Goal: Information Seeking & Learning: Find specific fact

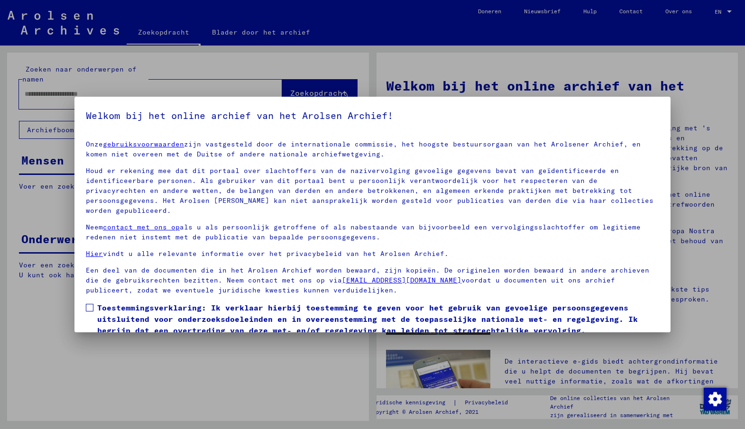
click at [87, 304] on span at bounding box center [90, 308] width 8 height 8
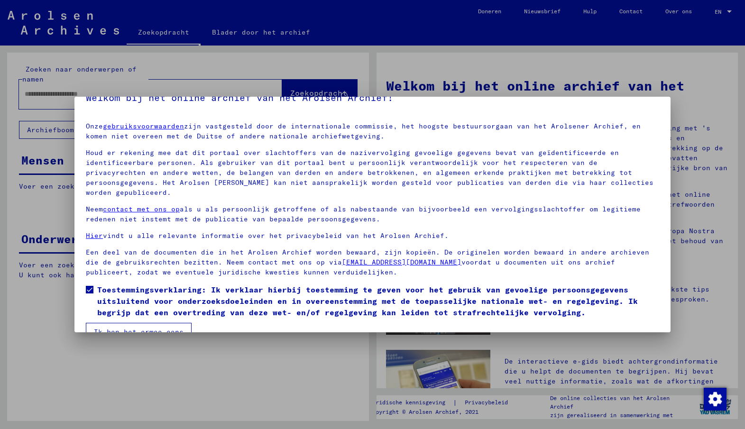
scroll to position [28, 0]
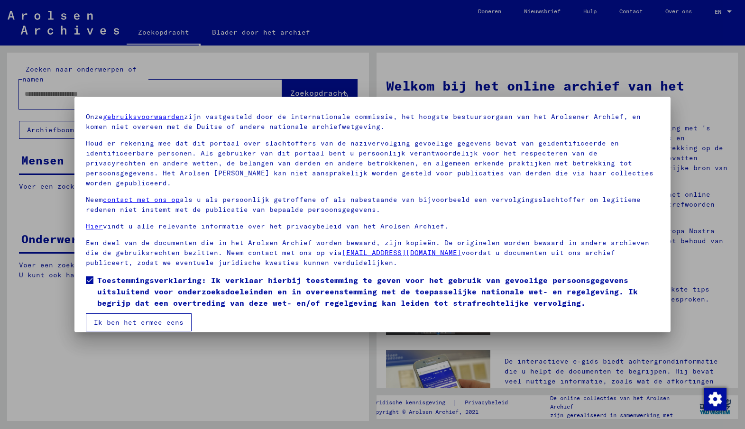
click at [111, 318] on font "Ik ben het ermee eens" at bounding box center [139, 322] width 90 height 9
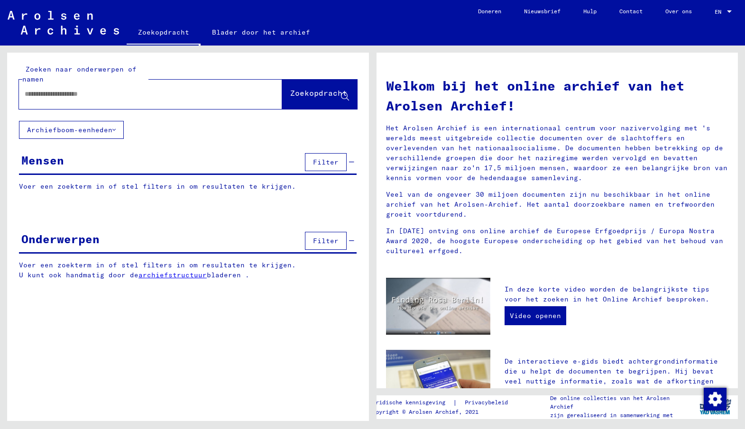
click at [59, 99] on input "text" at bounding box center [139, 94] width 229 height 10
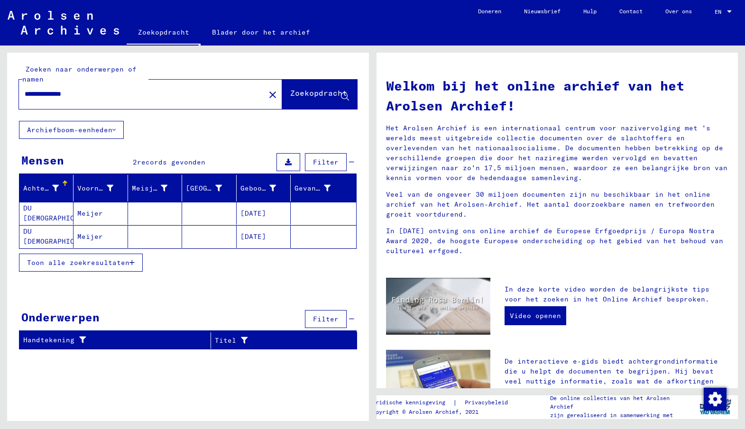
click at [46, 240] on font "DU [DEMOGRAPHIC_DATA]" at bounding box center [61, 236] width 77 height 19
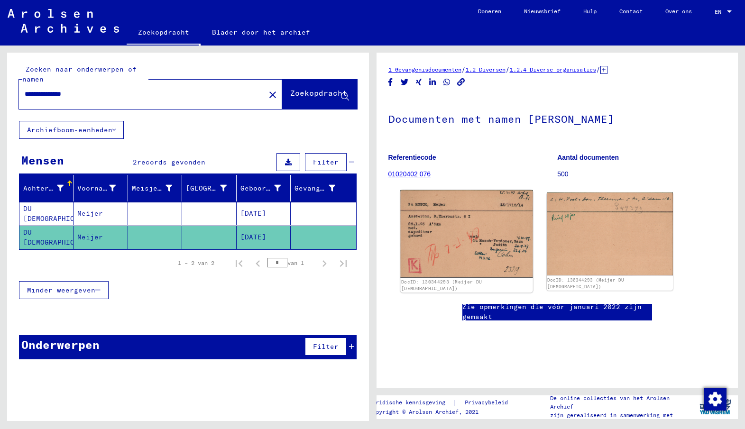
click at [495, 239] on img at bounding box center [466, 234] width 133 height 88
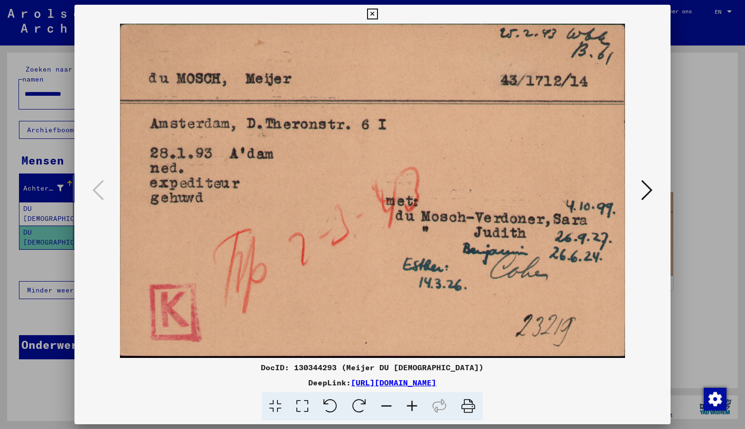
click at [404, 382] on font "[URL][DOMAIN_NAME]" at bounding box center [393, 382] width 85 height 9
click at [373, 16] on icon at bounding box center [372, 14] width 11 height 11
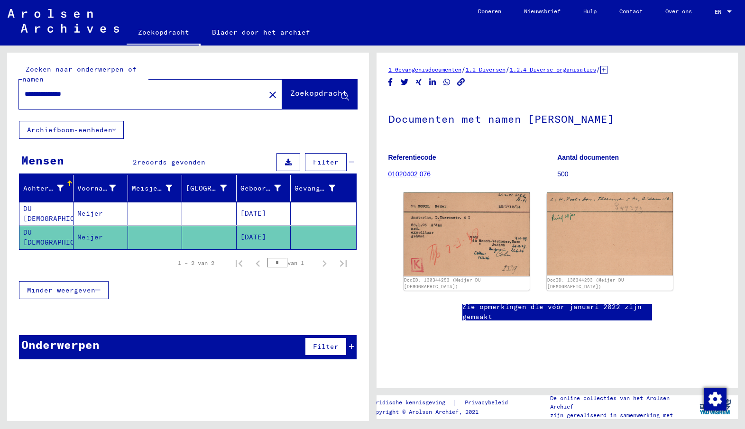
drag, startPoint x: 49, startPoint y: 93, endPoint x: -24, endPoint y: 76, distance: 75.4
click at [0, 76] on html "**********" at bounding box center [372, 214] width 745 height 429
type input "**********"
drag, startPoint x: 148, startPoint y: 67, endPoint x: 210, endPoint y: 56, distance: 62.7
click at [290, 93] on font "Zoekopdracht" at bounding box center [318, 92] width 57 height 9
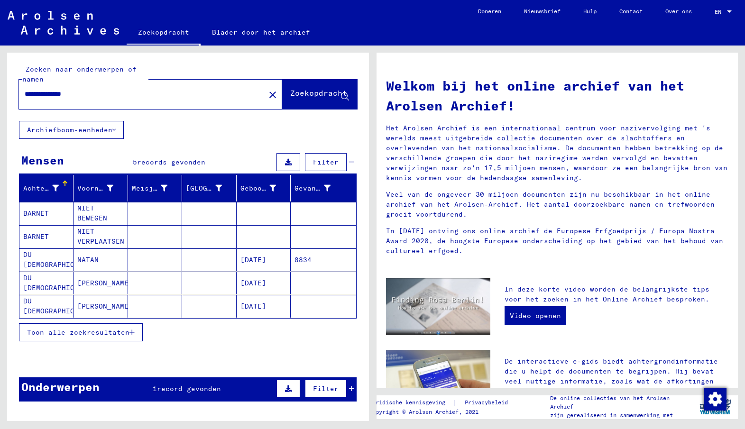
click at [79, 261] on font "NATAN" at bounding box center [87, 260] width 21 height 9
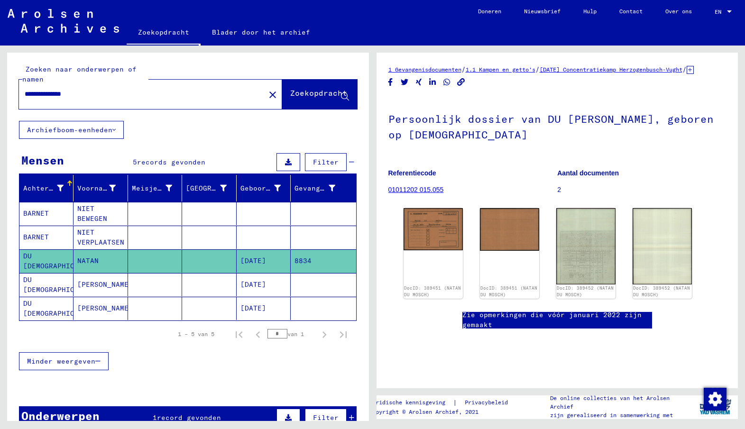
click at [81, 285] on font "[PERSON_NAME]" at bounding box center [105, 284] width 56 height 9
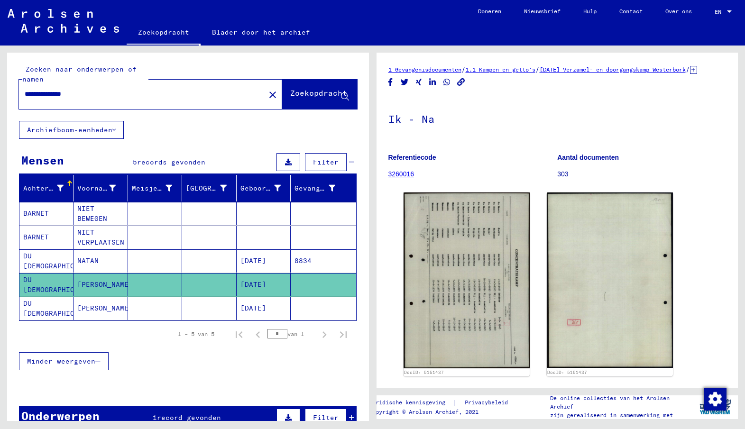
click at [85, 305] on font "[PERSON_NAME]" at bounding box center [105, 308] width 56 height 9
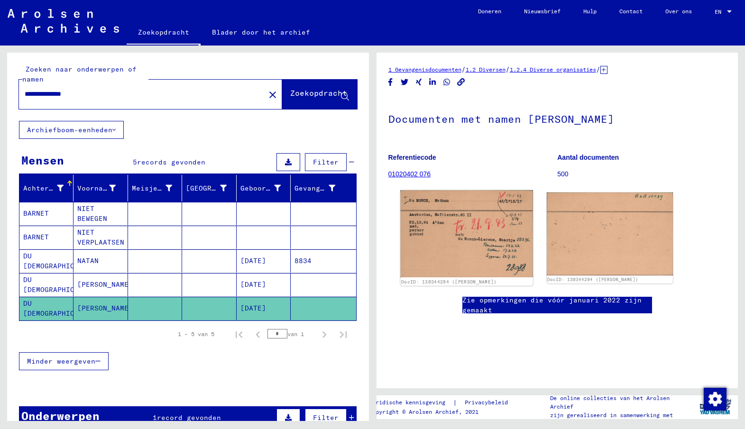
click at [490, 238] on img at bounding box center [466, 233] width 133 height 87
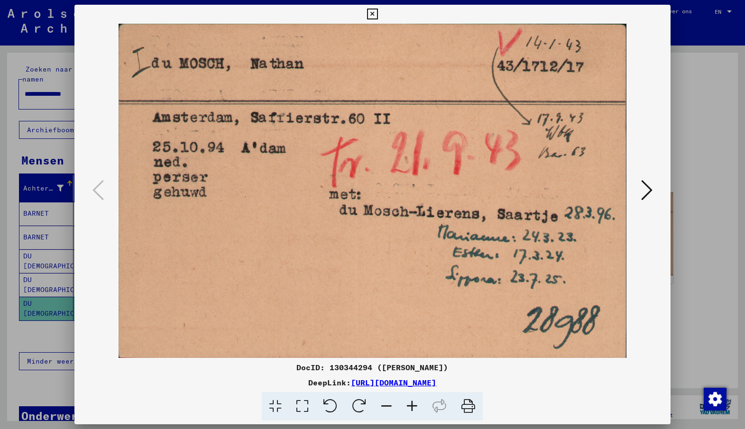
click at [371, 10] on icon at bounding box center [372, 14] width 11 height 11
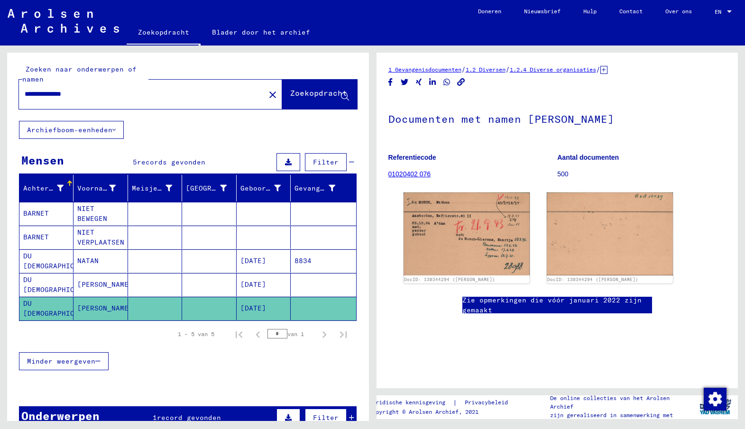
click at [110, 261] on mat-cell "NATAN" at bounding box center [101, 261] width 54 height 23
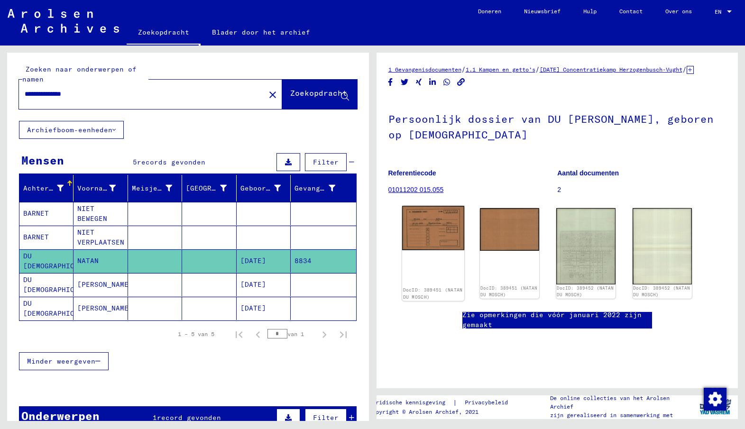
click at [429, 234] on img at bounding box center [433, 228] width 62 height 44
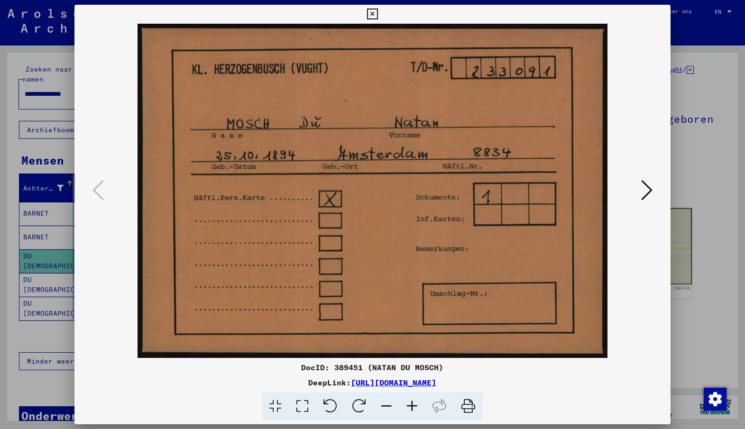
click at [656, 191] on div at bounding box center [372, 191] width 596 height 334
click at [651, 191] on icon at bounding box center [646, 190] width 11 height 23
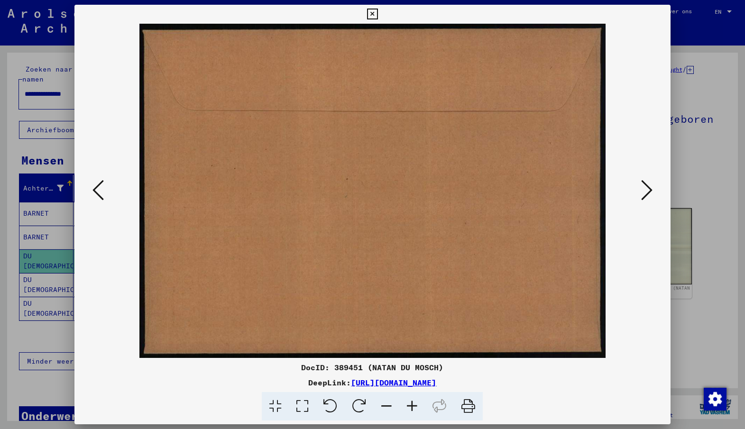
click at [651, 191] on icon at bounding box center [646, 190] width 11 height 23
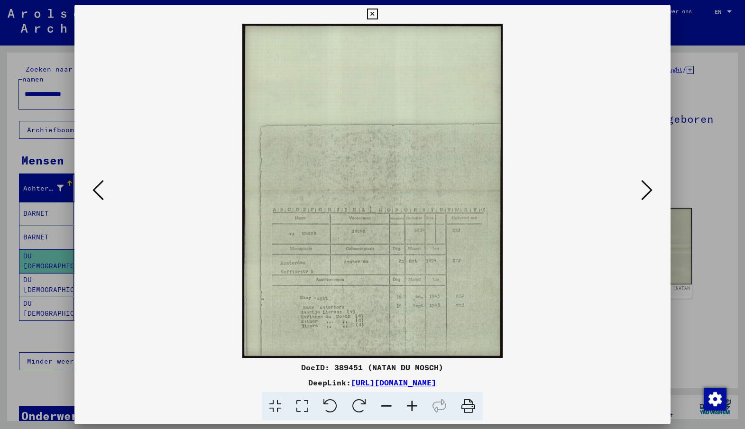
click at [418, 405] on icon at bounding box center [412, 406] width 26 height 29
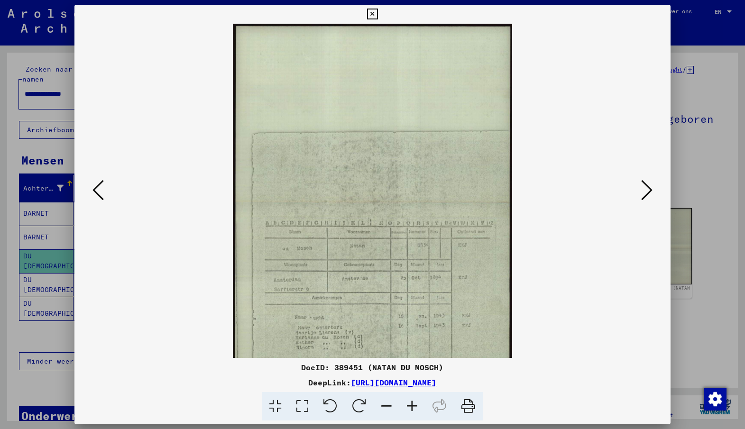
click at [416, 405] on icon at bounding box center [412, 406] width 26 height 29
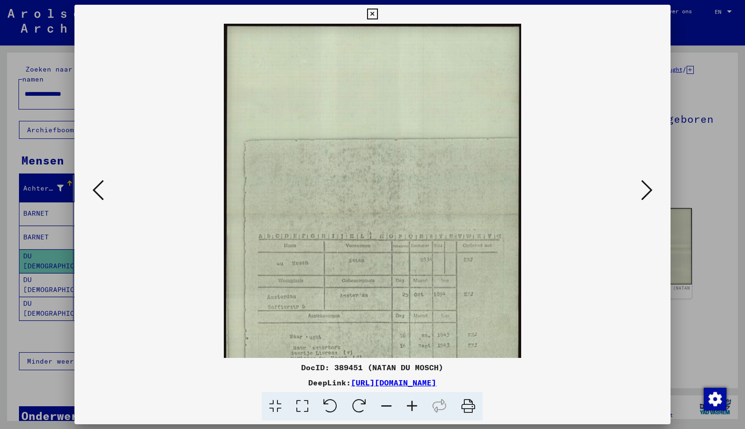
click at [416, 405] on icon at bounding box center [412, 406] width 26 height 29
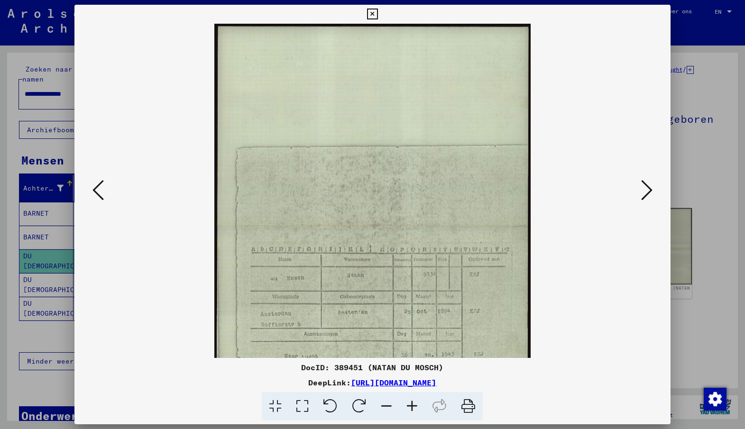
click at [410, 406] on icon at bounding box center [412, 406] width 26 height 29
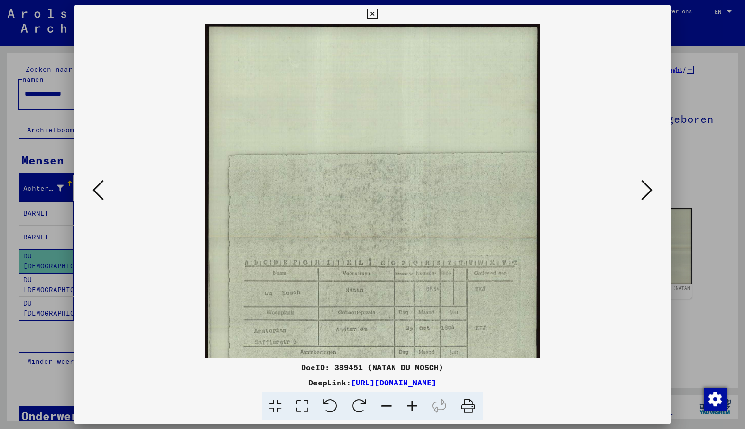
click at [410, 406] on icon at bounding box center [412, 406] width 26 height 29
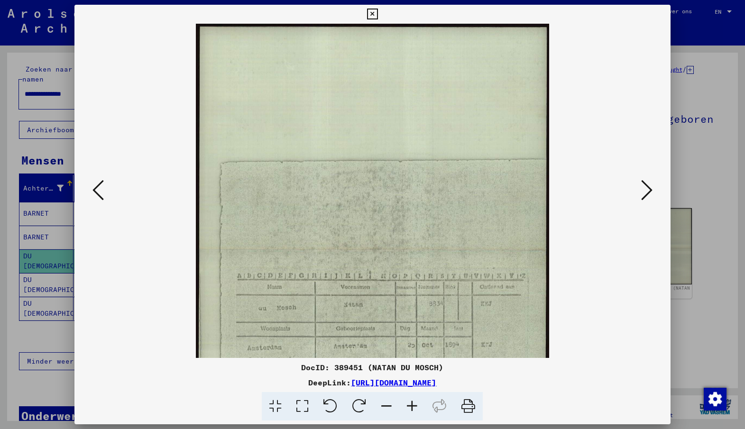
click at [410, 406] on icon at bounding box center [412, 406] width 26 height 29
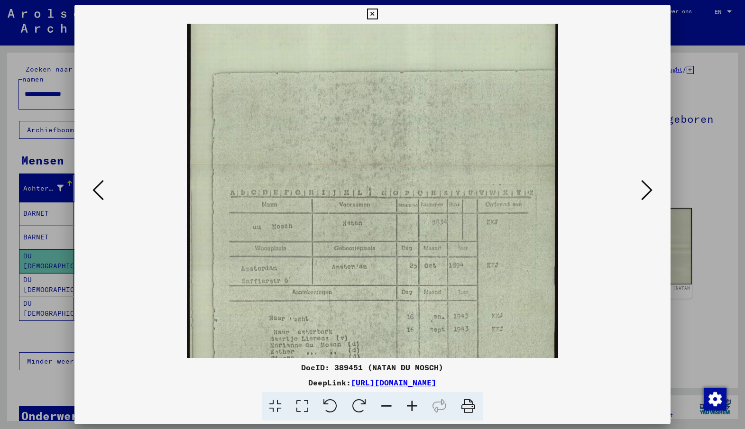
scroll to position [142, 0]
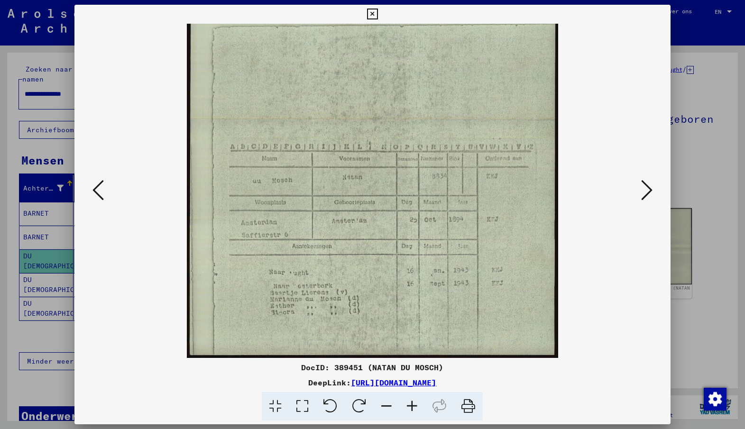
drag, startPoint x: 491, startPoint y: 282, endPoint x: 491, endPoint y: 60, distance: 222.0
click at [491, 60] on img at bounding box center [373, 119] width 372 height 477
click at [643, 189] on icon at bounding box center [646, 190] width 11 height 23
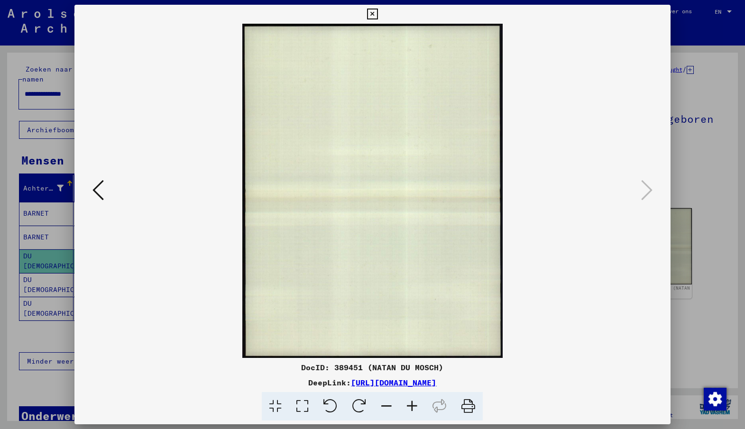
click at [102, 193] on icon at bounding box center [98, 190] width 11 height 23
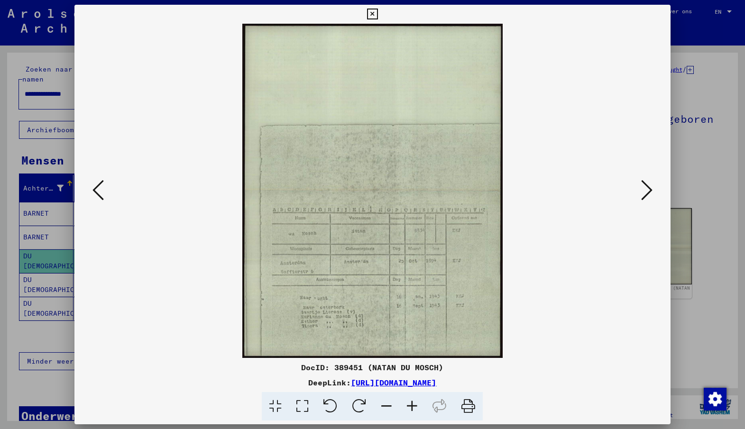
click at [101, 193] on icon at bounding box center [98, 190] width 11 height 23
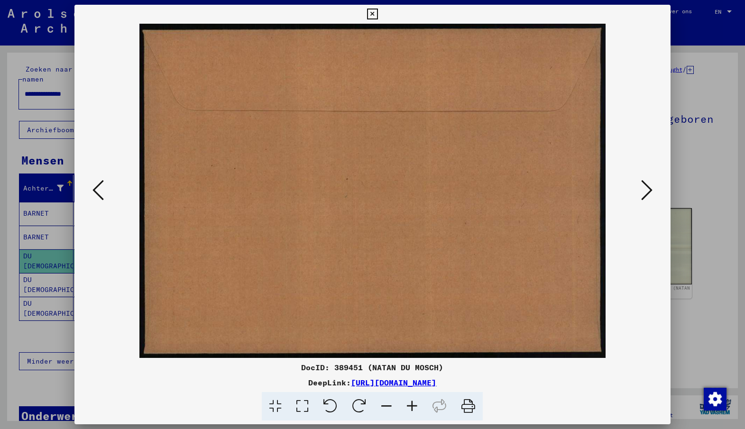
click at [101, 193] on icon at bounding box center [98, 190] width 11 height 23
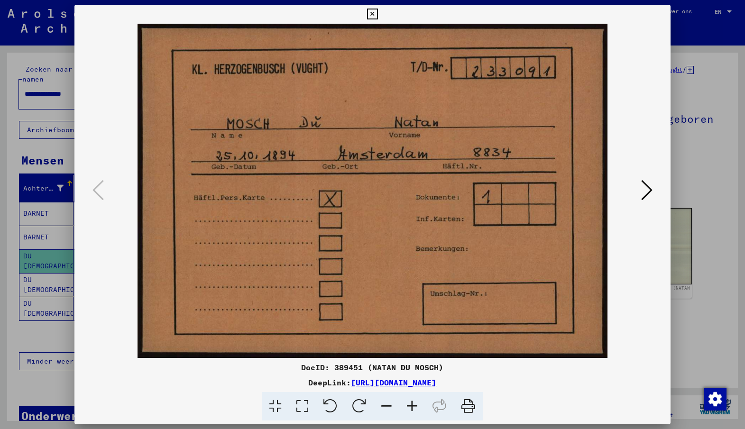
click at [646, 187] on icon at bounding box center [646, 190] width 11 height 23
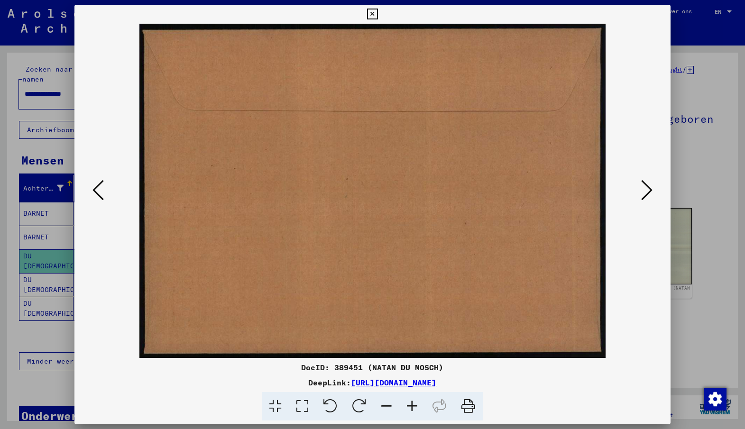
click at [646, 187] on icon at bounding box center [646, 190] width 11 height 23
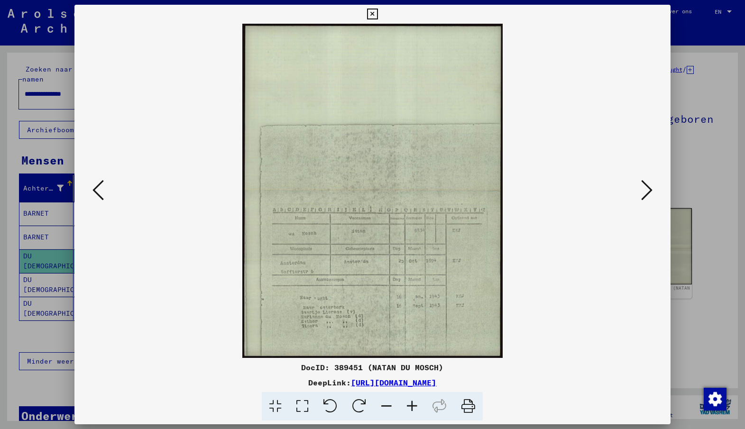
click at [413, 408] on icon at bounding box center [412, 406] width 26 height 29
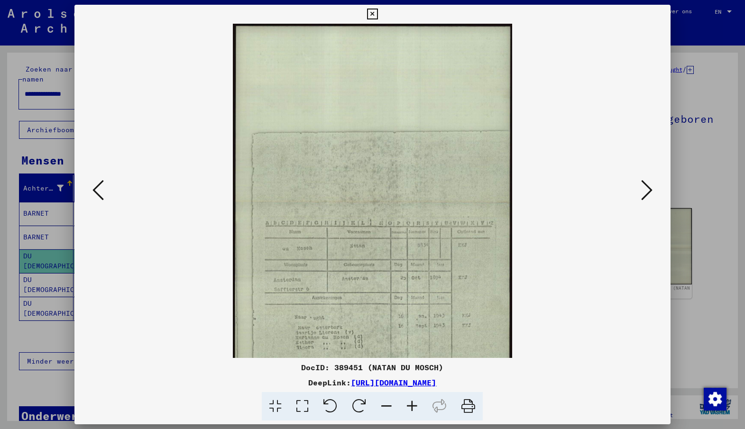
click at [413, 408] on icon at bounding box center [412, 406] width 26 height 29
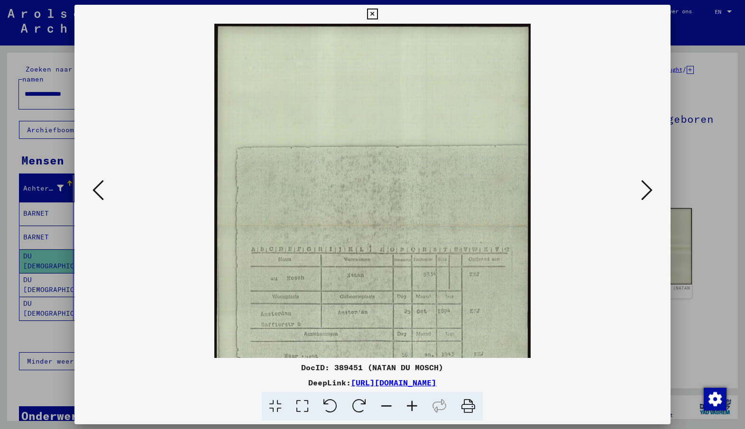
scroll to position [71, 0]
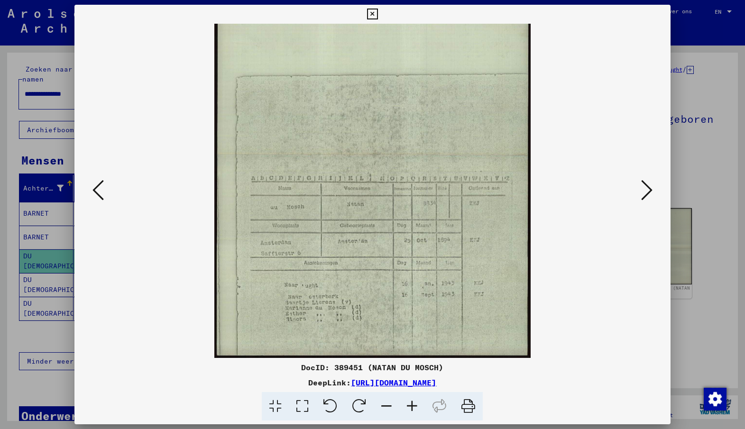
drag, startPoint x: 440, startPoint y: 287, endPoint x: 415, endPoint y: 66, distance: 222.0
click at [415, 66] on img at bounding box center [372, 156] width 316 height 406
click at [98, 190] on icon at bounding box center [98, 190] width 11 height 23
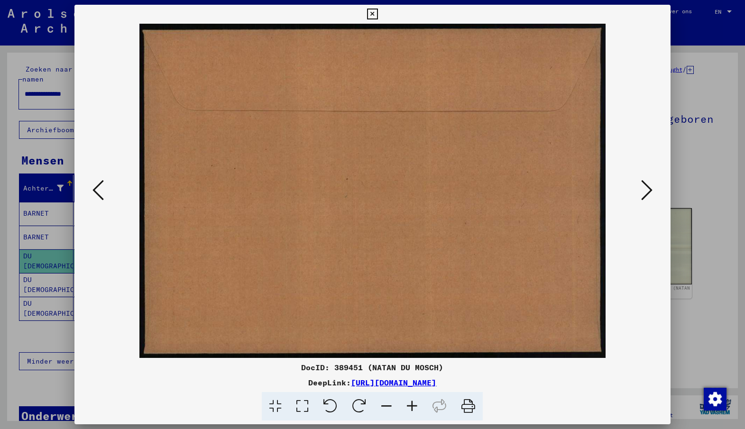
click at [98, 190] on icon at bounding box center [98, 190] width 11 height 23
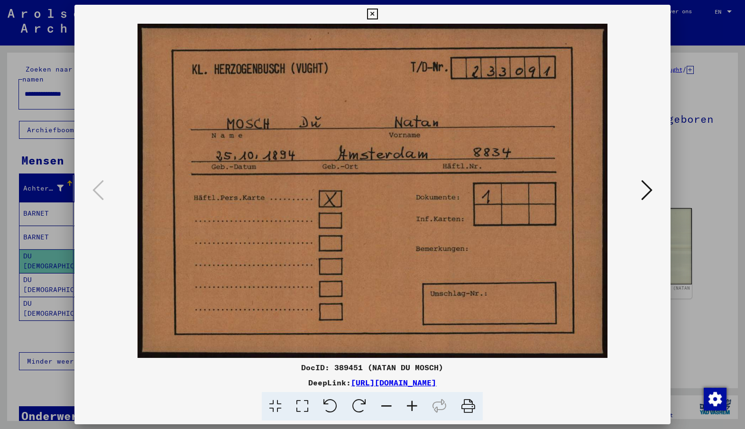
click at [643, 191] on icon at bounding box center [646, 190] width 11 height 23
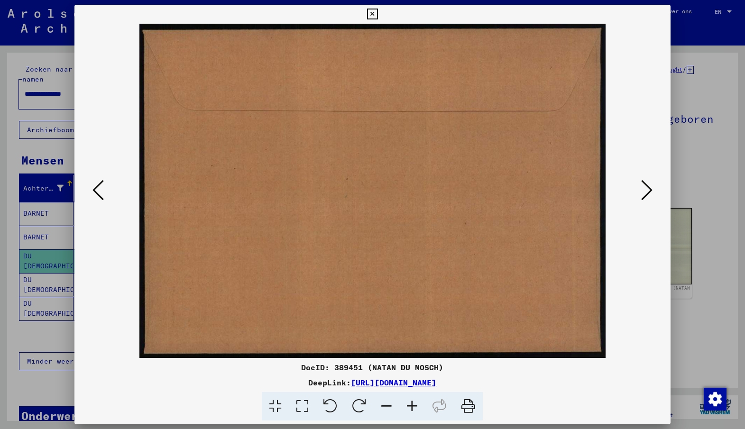
click at [643, 191] on icon at bounding box center [646, 190] width 11 height 23
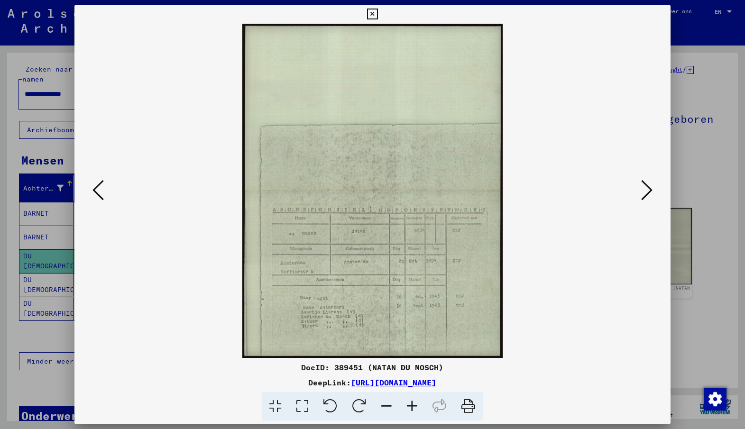
click at [643, 191] on icon at bounding box center [646, 190] width 11 height 23
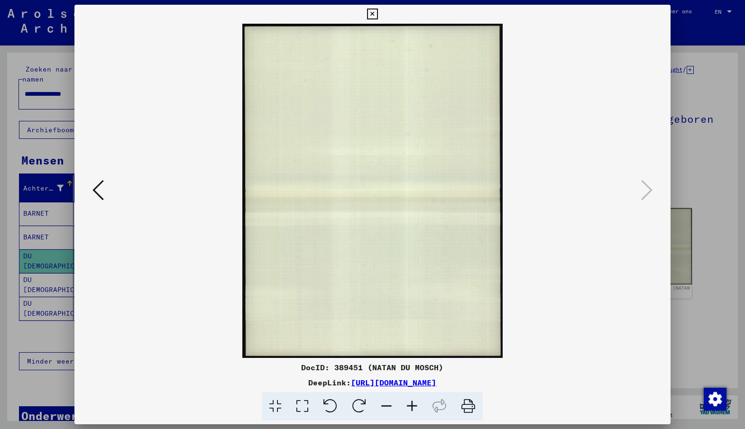
click at [371, 11] on icon at bounding box center [372, 14] width 11 height 11
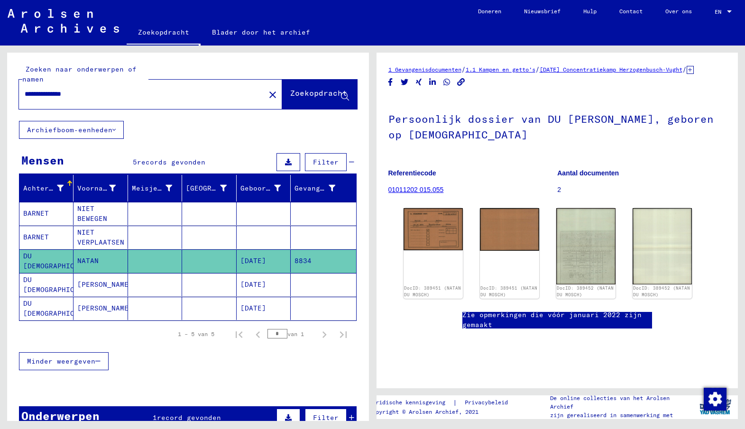
click at [99, 286] on font "[PERSON_NAME]" at bounding box center [105, 284] width 56 height 9
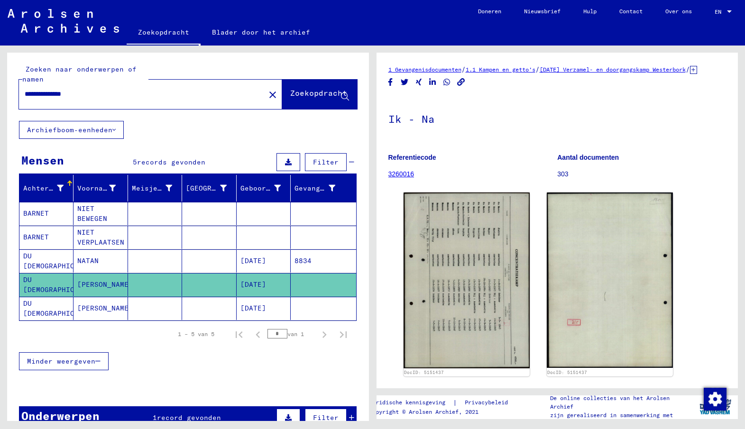
click at [94, 311] on font "[PERSON_NAME]" at bounding box center [105, 308] width 56 height 9
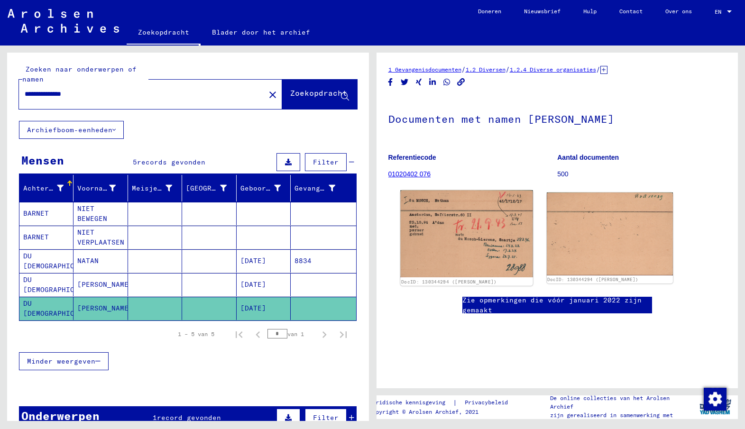
click at [473, 229] on img at bounding box center [466, 233] width 133 height 87
